Goal: Navigation & Orientation: Find specific page/section

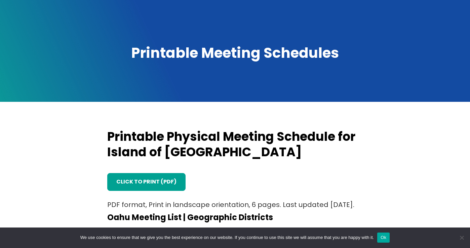
scroll to position [81, 0]
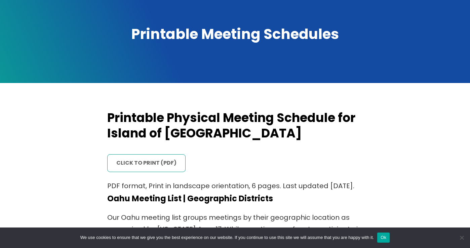
click at [147, 158] on link "click to print (PDF)" at bounding box center [146, 162] width 78 height 17
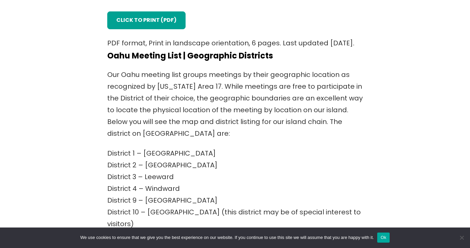
scroll to position [223, 0]
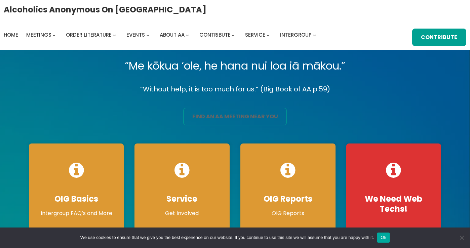
click at [210, 109] on link "find an aa meeting near you" at bounding box center [235, 116] width 104 height 17
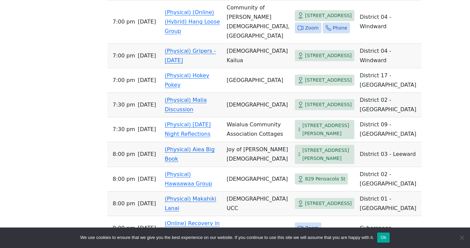
scroll to position [1766, 0]
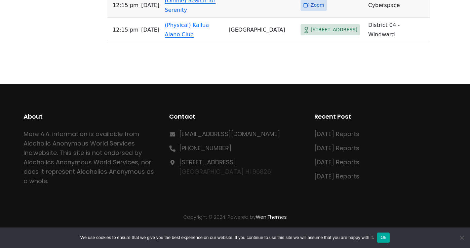
scroll to position [8767, 0]
